Goal: Navigation & Orientation: Find specific page/section

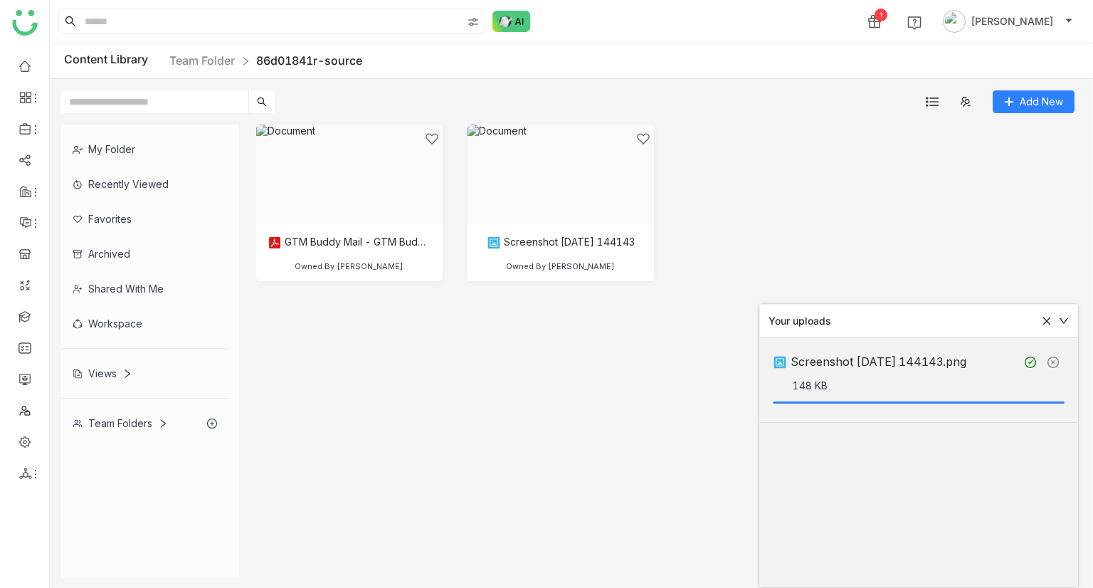
click at [729, 430] on cdk-virtual-scroll-viewport "GTM Buddy Mail - GTM Buddy People Research & Account Map – Summary Report Owned…" at bounding box center [666, 351] width 820 height 453
